Goal: Transaction & Acquisition: Purchase product/service

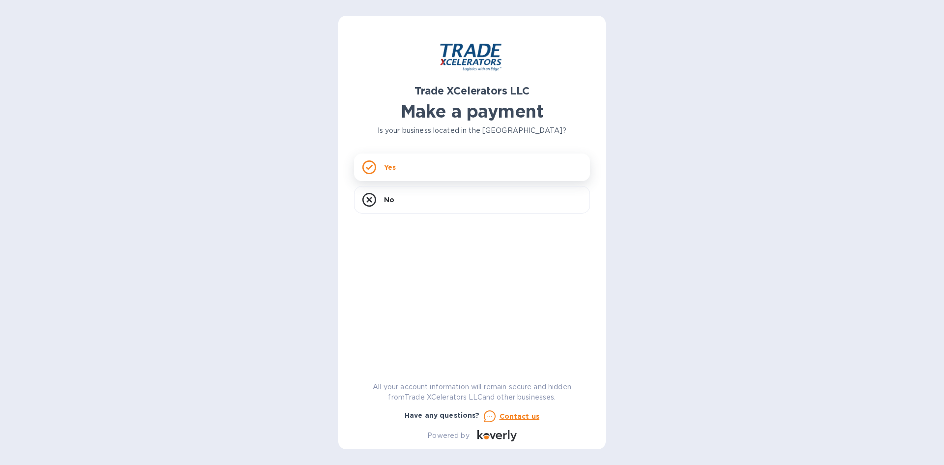
click at [406, 164] on div "Yes" at bounding box center [472, 167] width 236 height 28
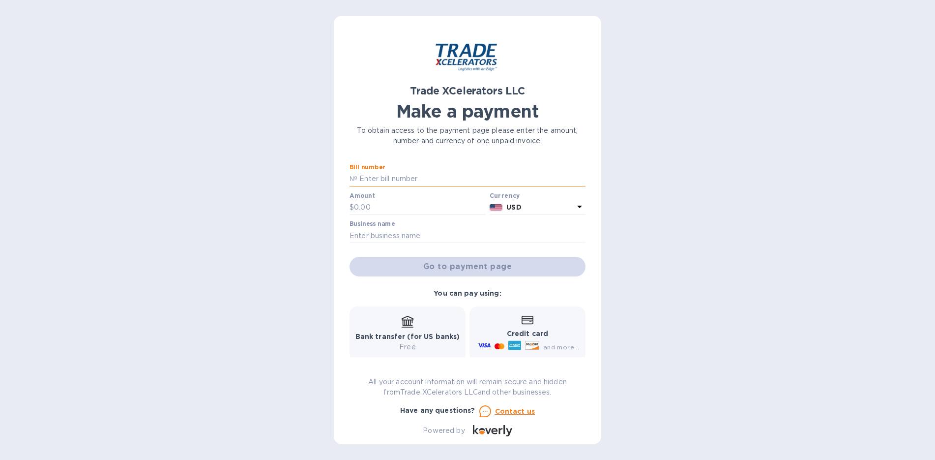
click at [398, 178] on input "text" at bounding box center [471, 179] width 228 height 15
click at [396, 180] on input "text" at bounding box center [471, 179] width 228 height 15
click at [416, 175] on input "text" at bounding box center [471, 179] width 228 height 15
type input "1505364-1"
click at [417, 206] on input "text" at bounding box center [420, 207] width 132 height 15
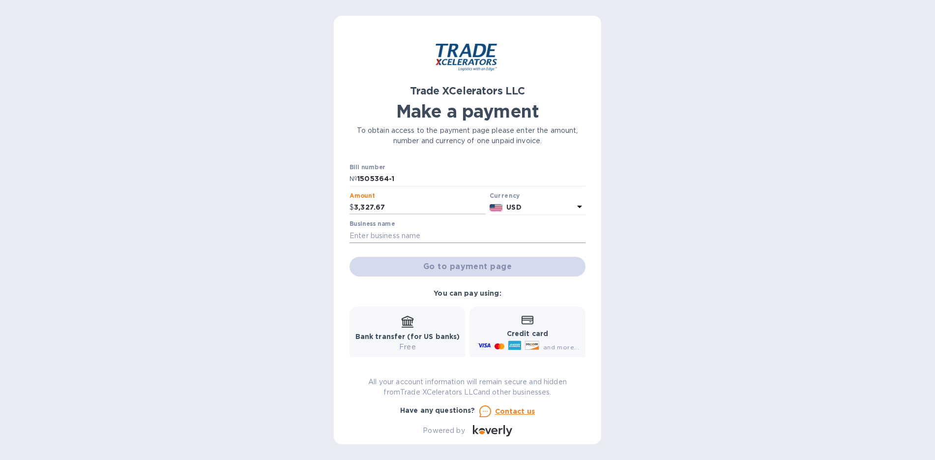
type input "3,327.67"
click at [377, 240] on input "text" at bounding box center [468, 235] width 236 height 15
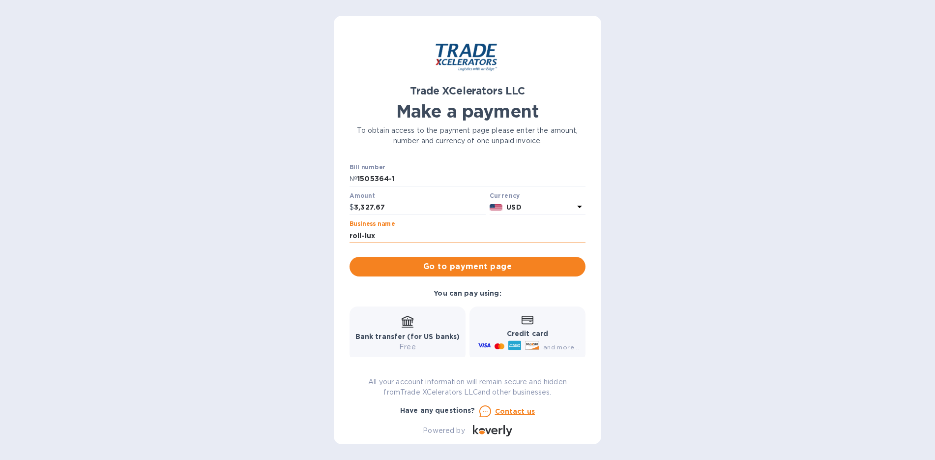
click at [353, 236] on input "roll-lux" at bounding box center [468, 235] width 236 height 15
type input "Roll-Lux"
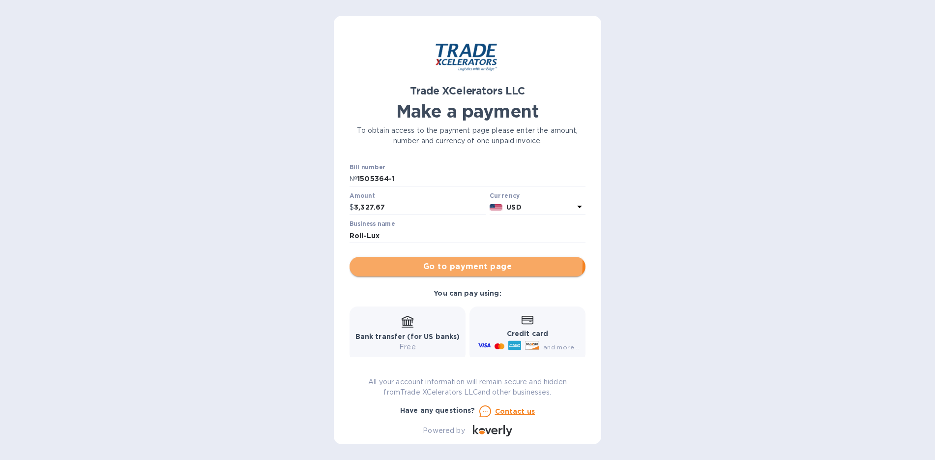
click at [424, 263] on span "Go to payment page" at bounding box center [467, 267] width 220 height 12
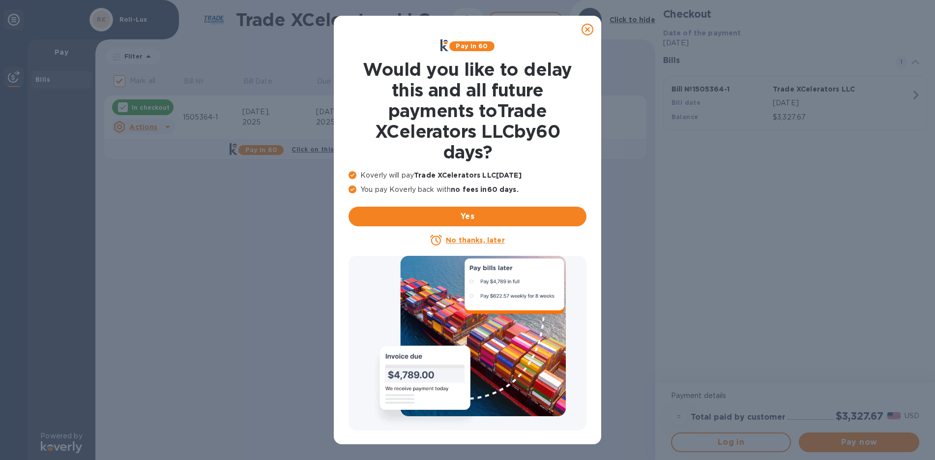
click at [585, 29] on icon at bounding box center [588, 30] width 12 height 12
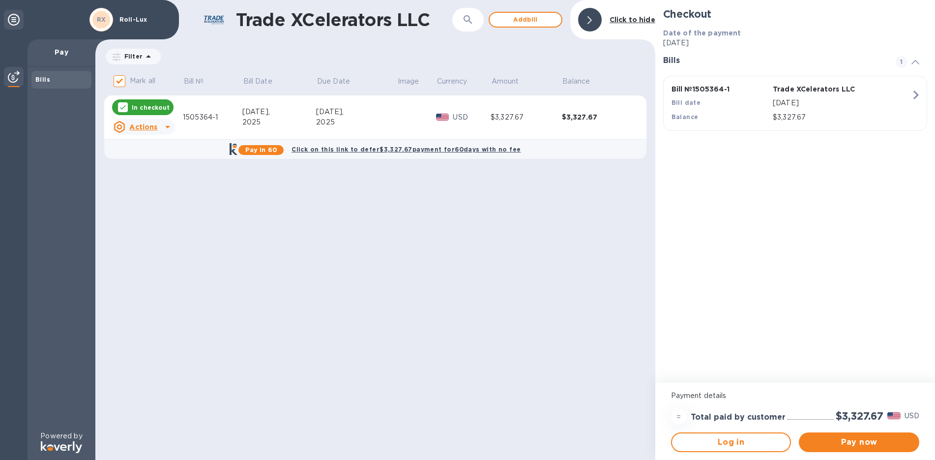
click at [163, 125] on icon at bounding box center [168, 127] width 12 height 12
click at [162, 166] on b "Open bill" at bounding box center [156, 167] width 33 height 8
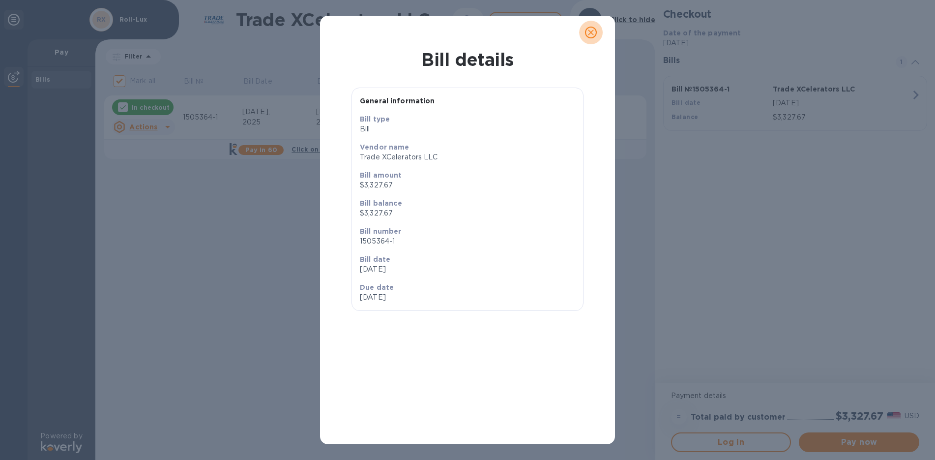
click at [593, 30] on icon "close" at bounding box center [591, 32] width 6 height 6
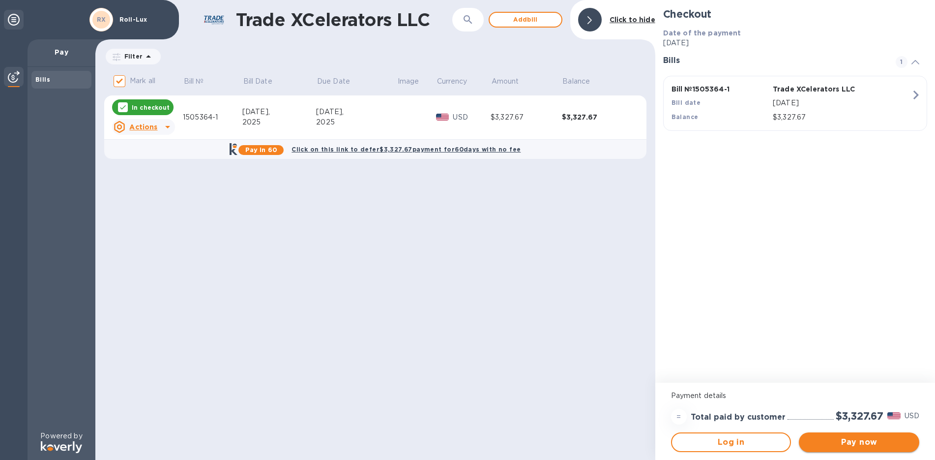
click at [855, 440] on span "Pay now" at bounding box center [859, 442] width 105 height 12
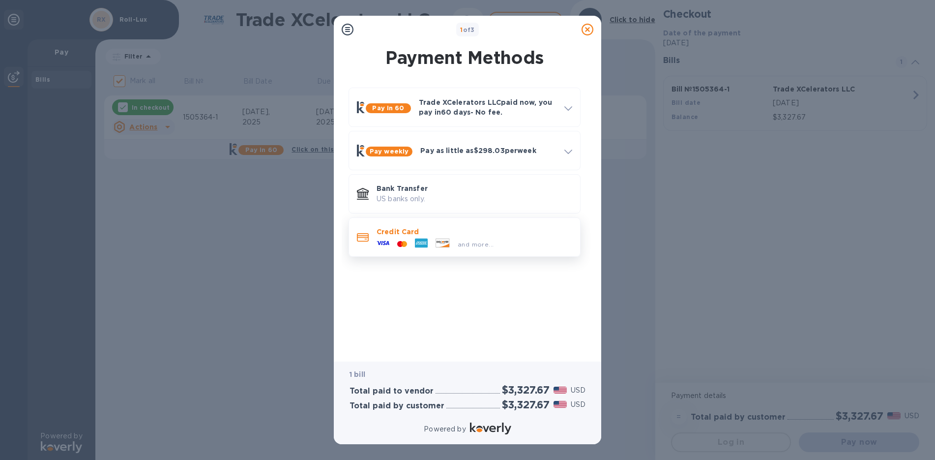
click at [422, 238] on icon at bounding box center [421, 242] width 13 height 9
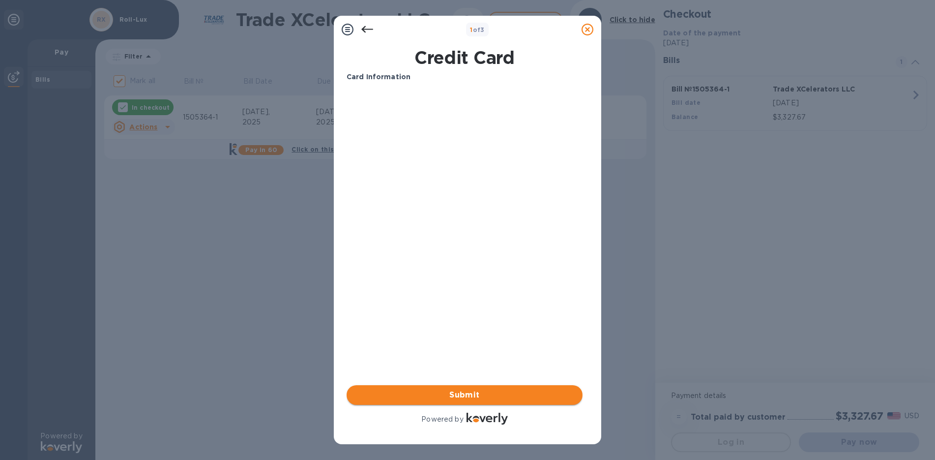
click at [463, 394] on span "Submit" at bounding box center [464, 395] width 220 height 12
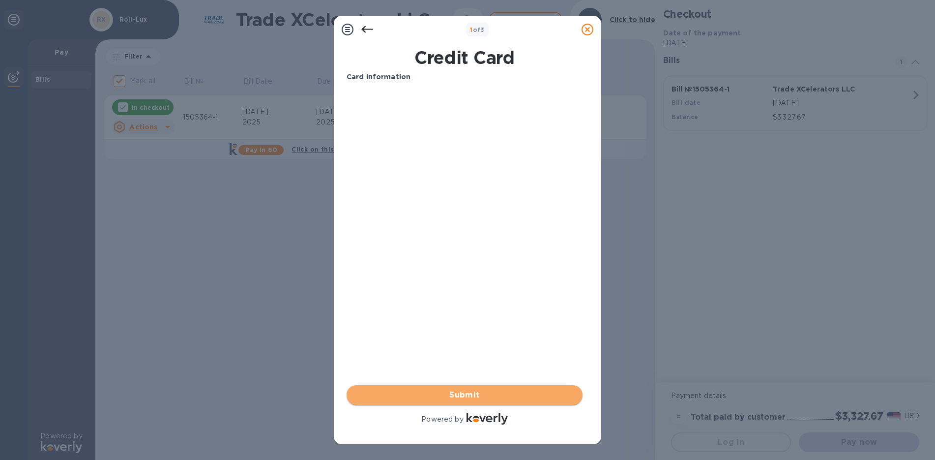
click at [465, 393] on span "Submit" at bounding box center [464, 395] width 220 height 12
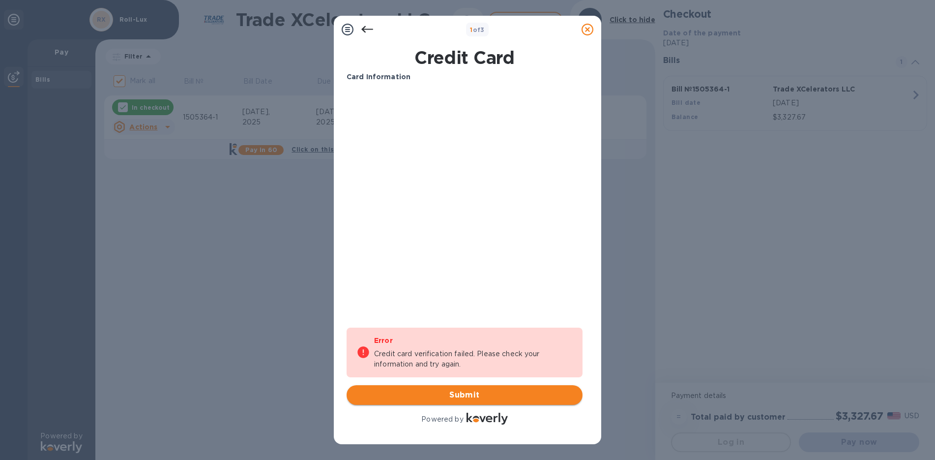
click at [445, 393] on span "Submit" at bounding box center [464, 395] width 220 height 12
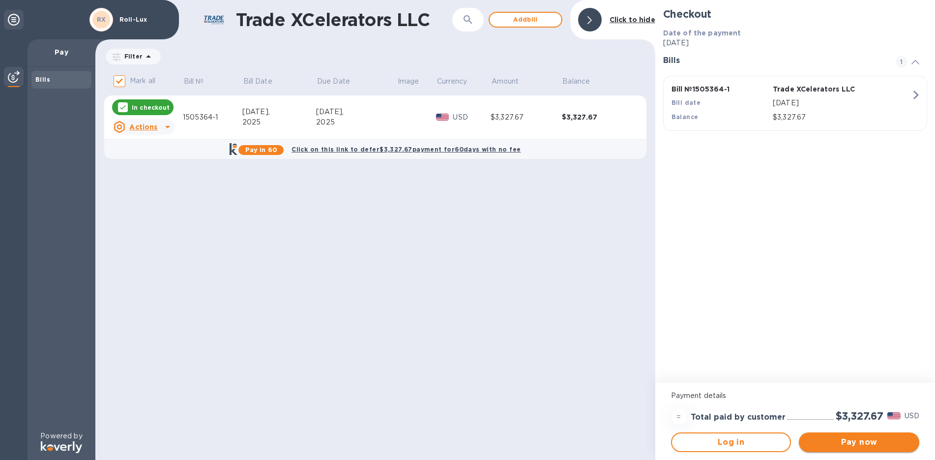
click at [839, 444] on span "Pay now" at bounding box center [859, 442] width 105 height 12
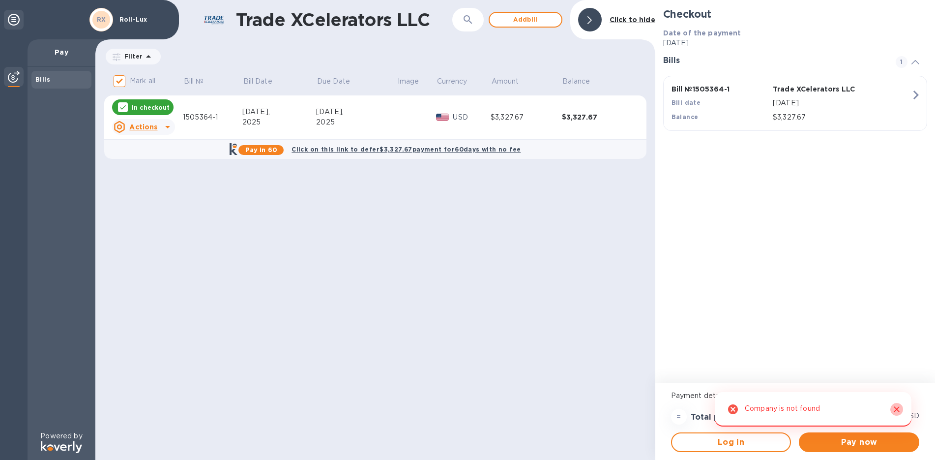
click at [892, 407] on icon "Close" at bounding box center [897, 409] width 10 height 10
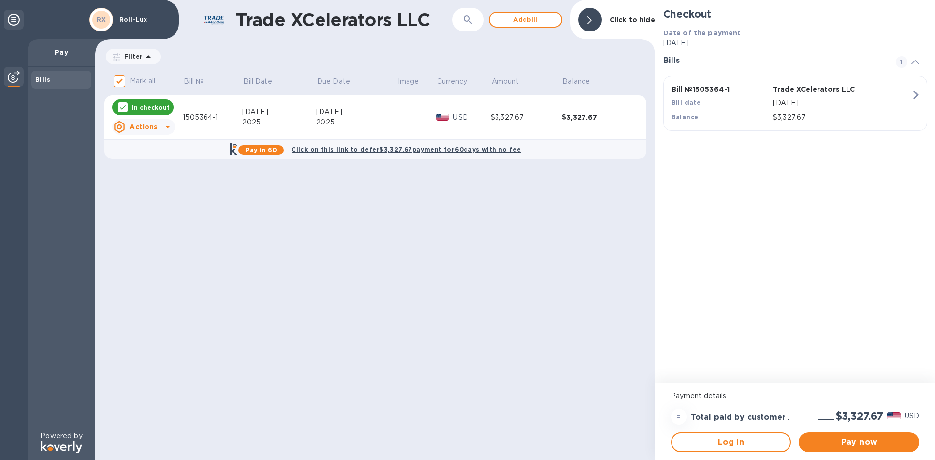
click at [368, 269] on div "Trade XCelerators LLC ​ Add bill Click to hide Filter Amount Mark all Bill № Bi…" at bounding box center [375, 230] width 560 height 460
click at [856, 440] on span "Pay now" at bounding box center [859, 442] width 105 height 12
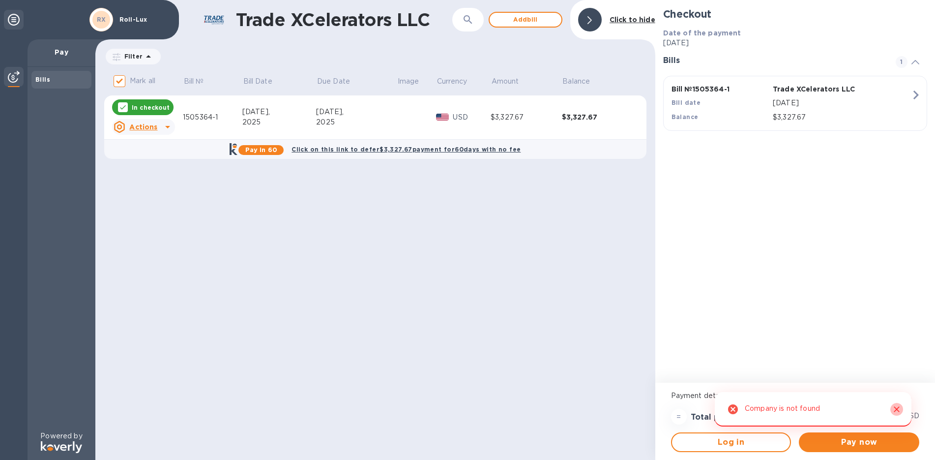
click at [896, 406] on icon "Close" at bounding box center [897, 409] width 10 height 10
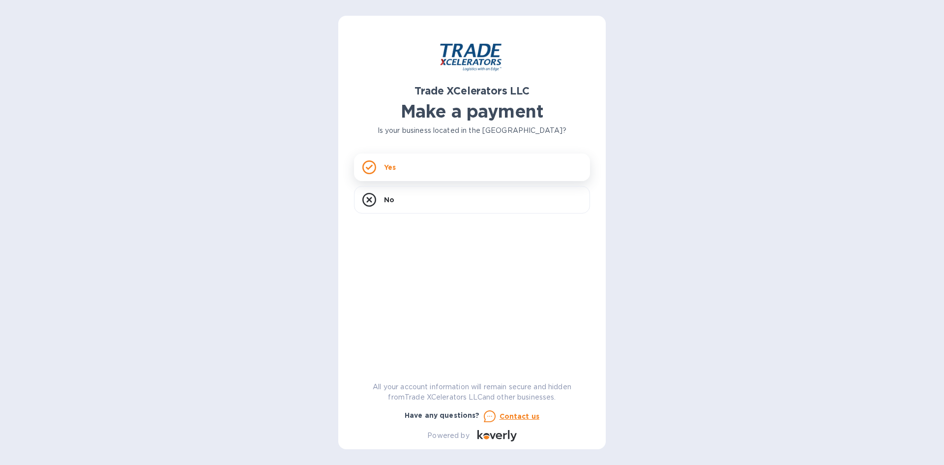
click at [417, 164] on div "Yes" at bounding box center [472, 167] width 236 height 28
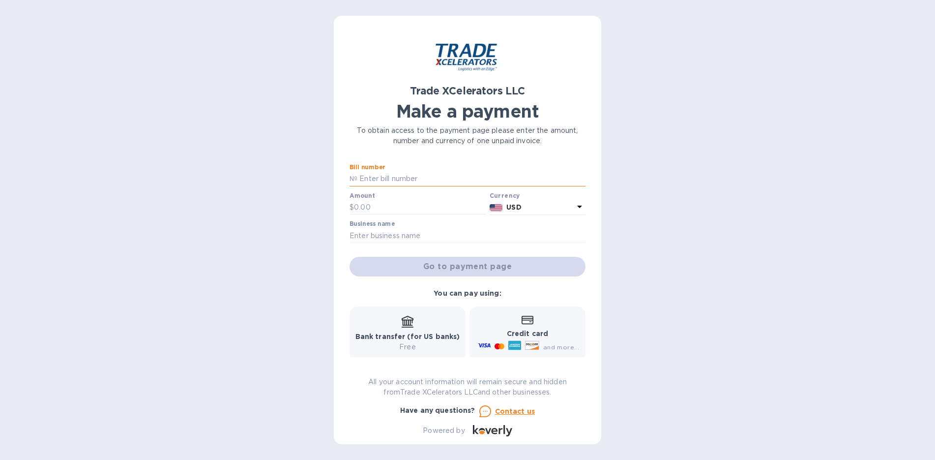
click at [423, 178] on input "text" at bounding box center [471, 179] width 228 height 15
type input "1505364-1"
click at [422, 204] on input "text" at bounding box center [420, 207] width 132 height 15
click at [378, 207] on input "text" at bounding box center [420, 207] width 132 height 15
type input "3,327.67"
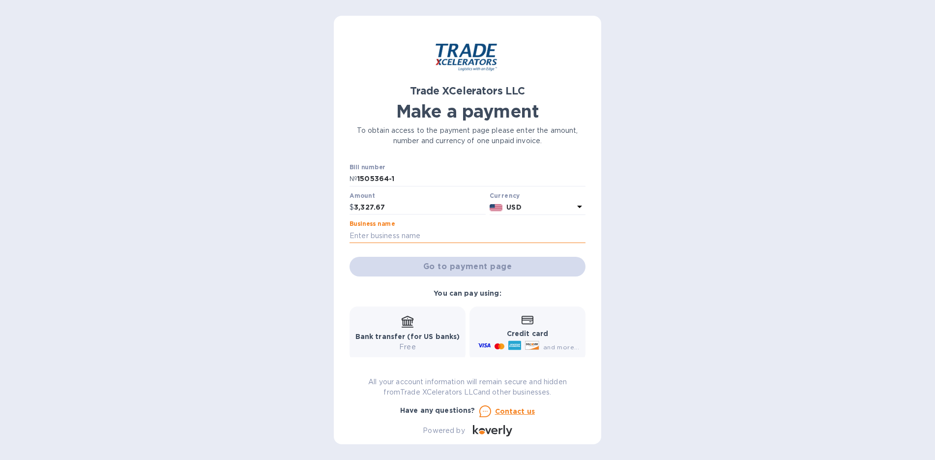
click at [372, 234] on input "text" at bounding box center [468, 235] width 236 height 15
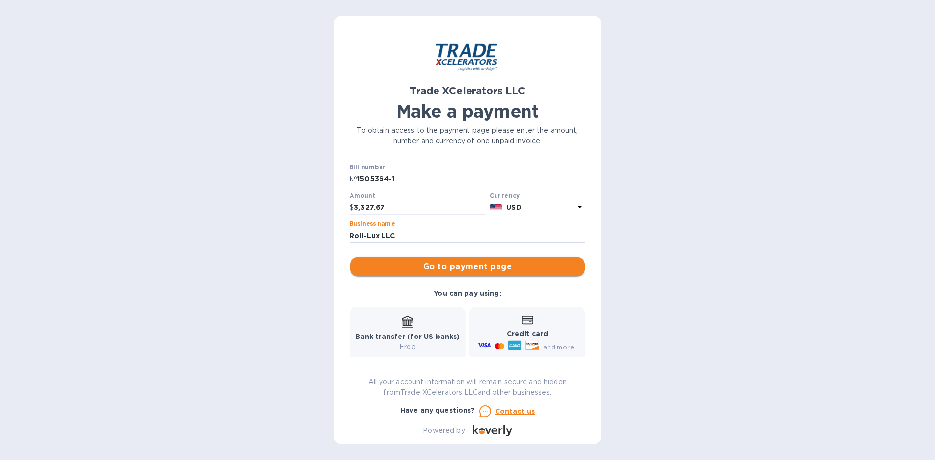
type input "Roll-Lux LLC"
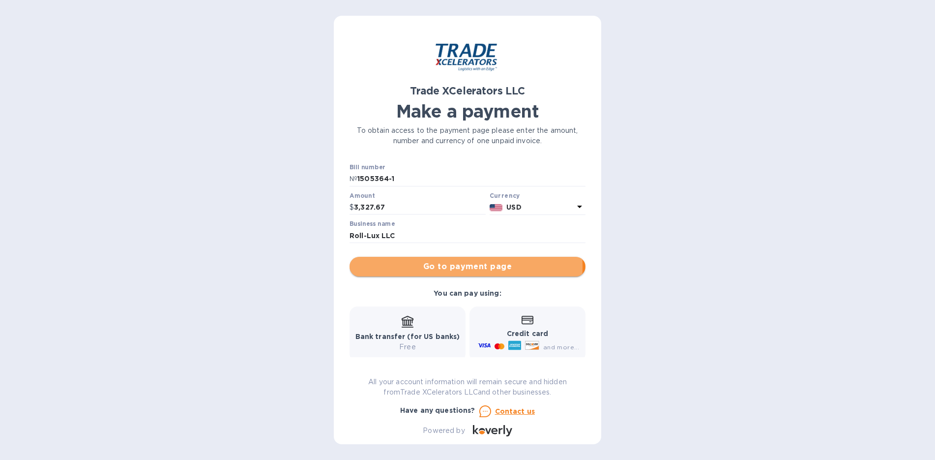
click at [438, 266] on span "Go to payment page" at bounding box center [467, 267] width 220 height 12
